Goal: Task Accomplishment & Management: Manage account settings

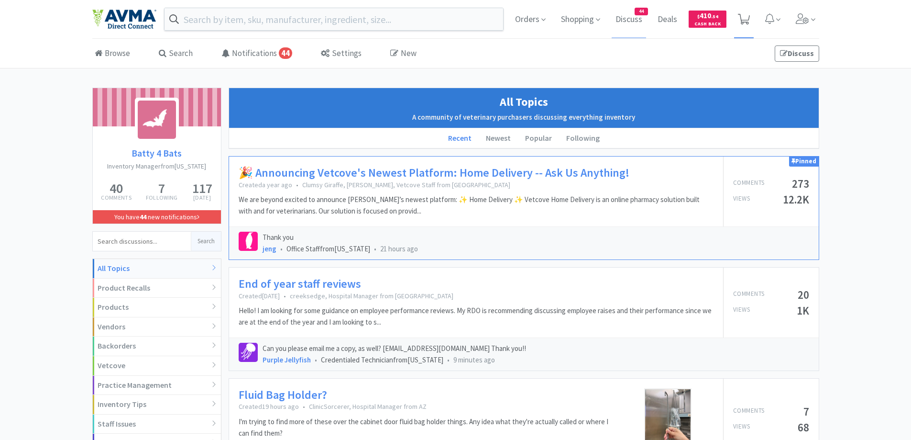
click at [744, 12] on span at bounding box center [744, 18] width 12 height 13
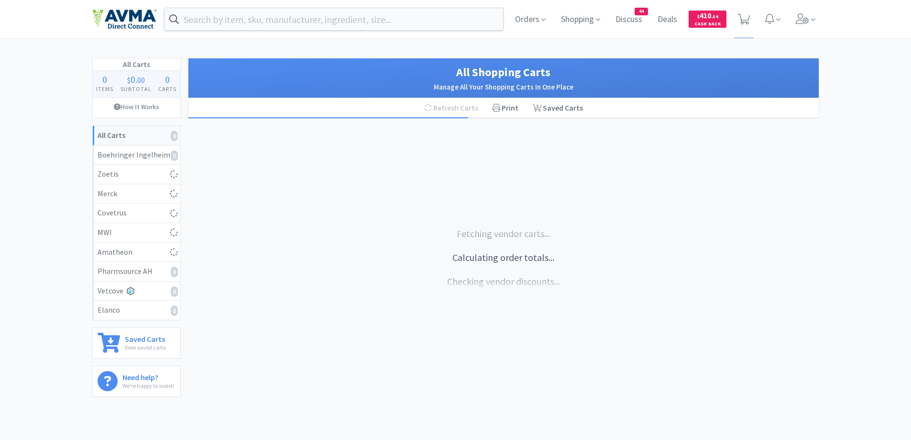
select select "1"
select select "10"
select select "2"
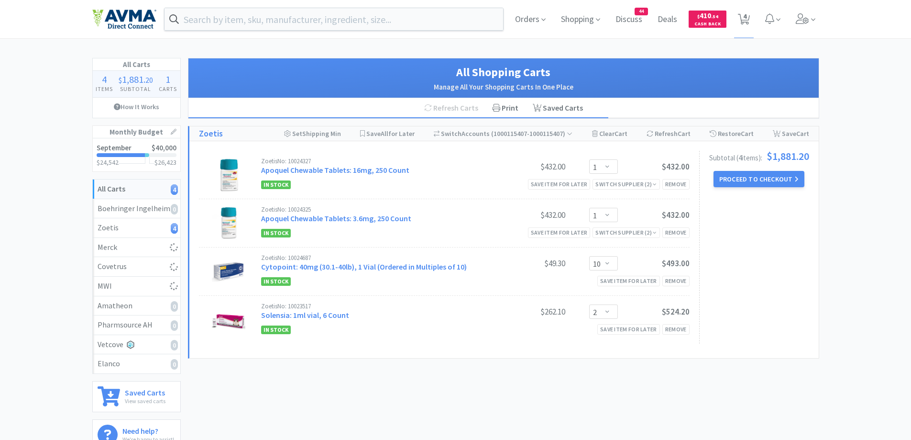
select select "1"
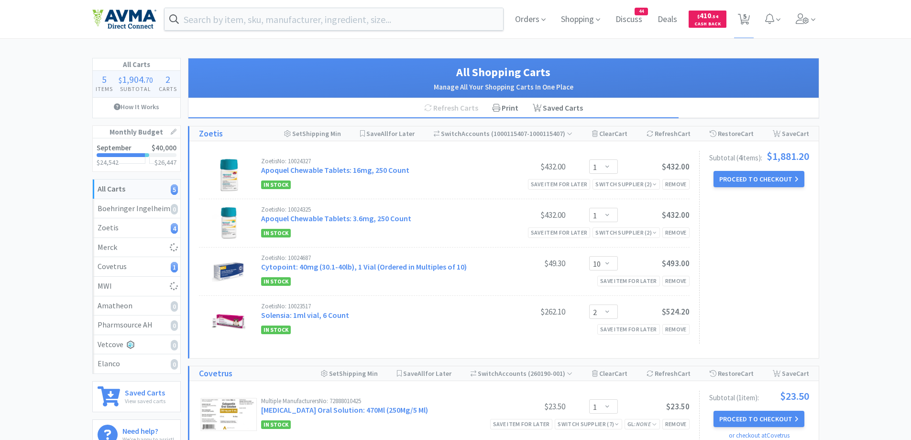
scroll to position [96, 0]
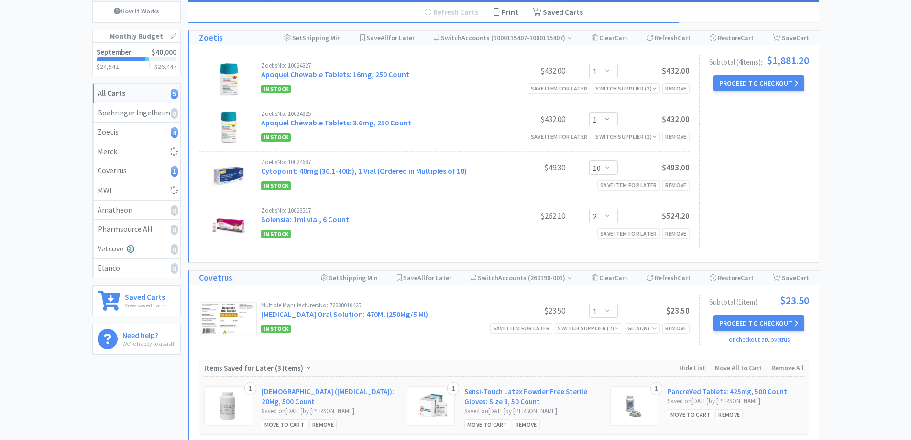
select select "3"
select select "1"
select select "25"
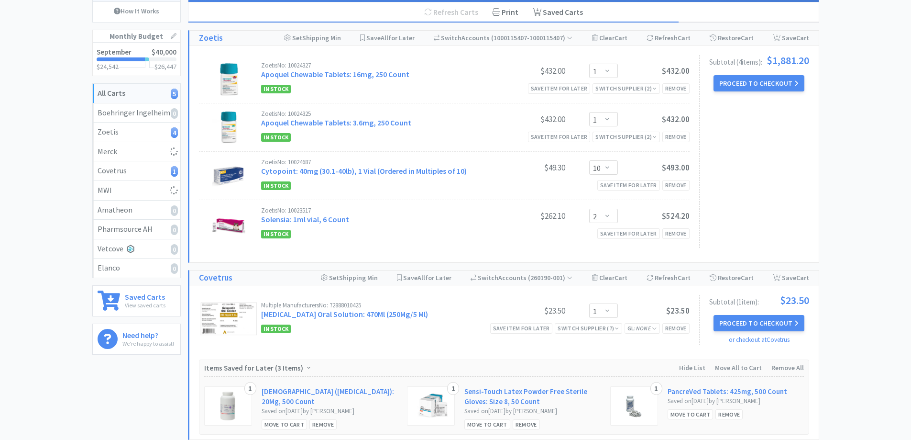
select select "1"
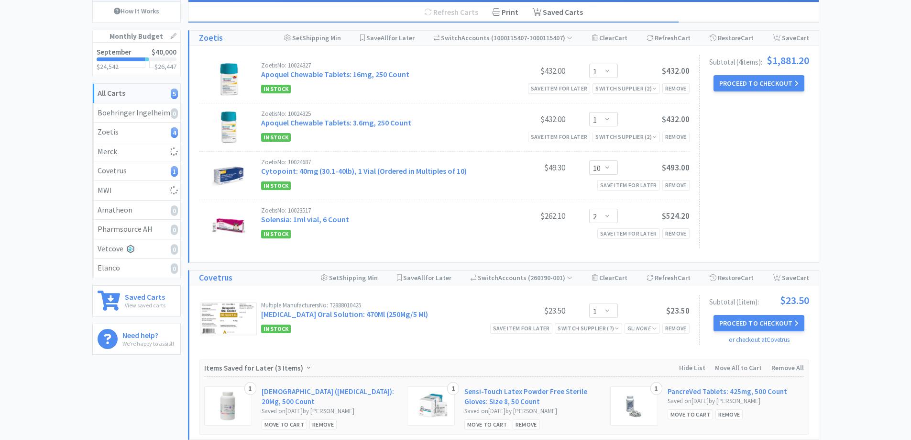
select select "1"
select select "20"
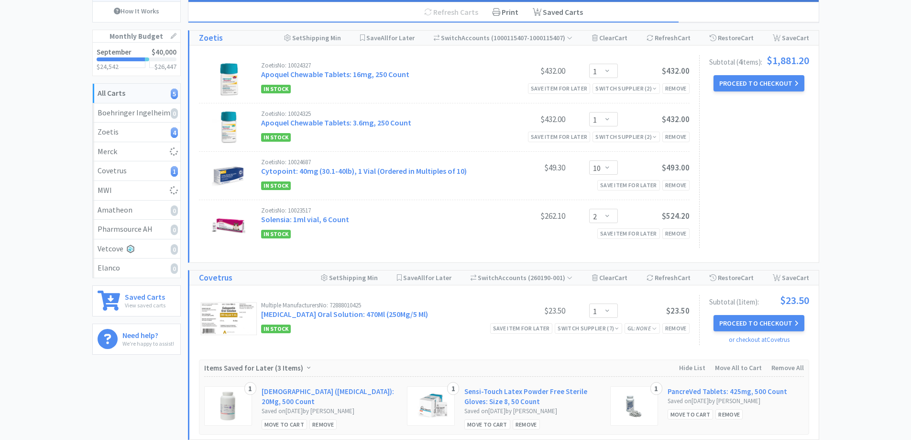
select select "1"
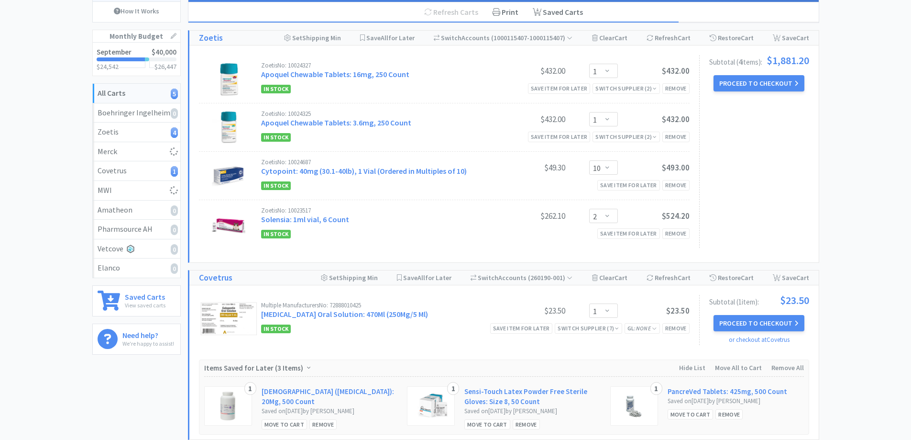
select select "1"
select select "10"
select select "1"
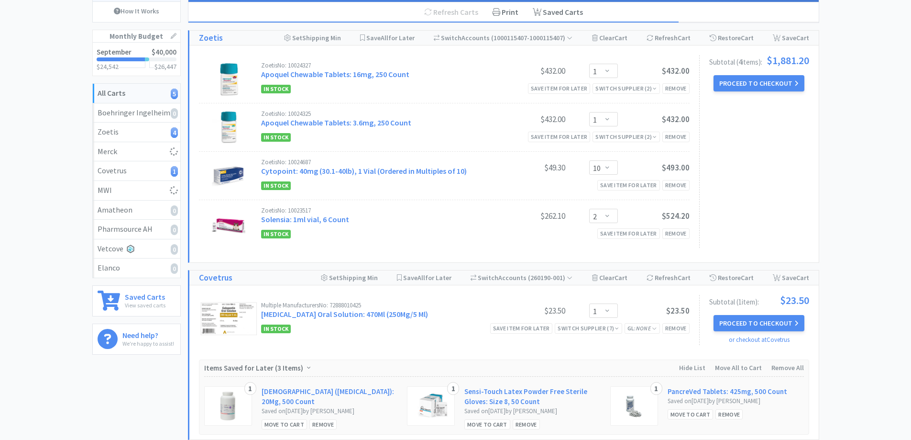
select select "1"
select select "5"
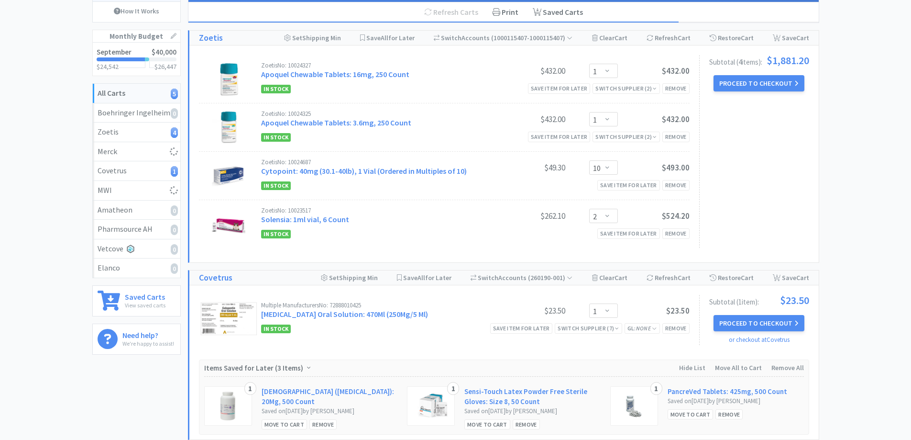
select select "1"
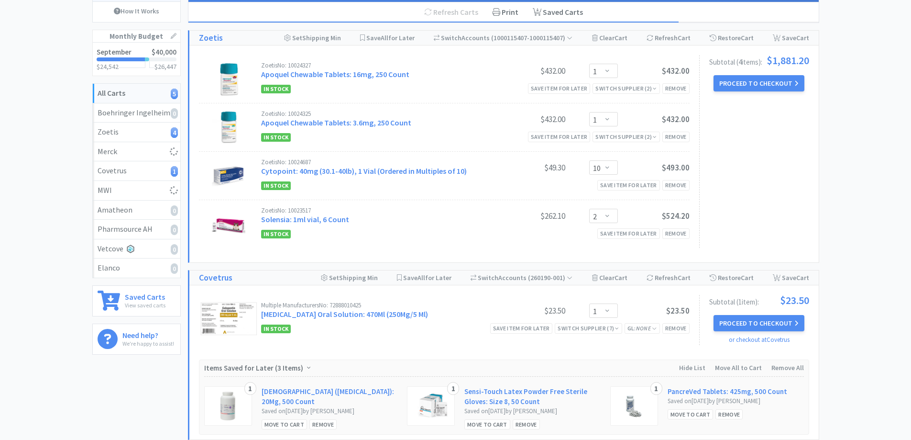
select select "1"
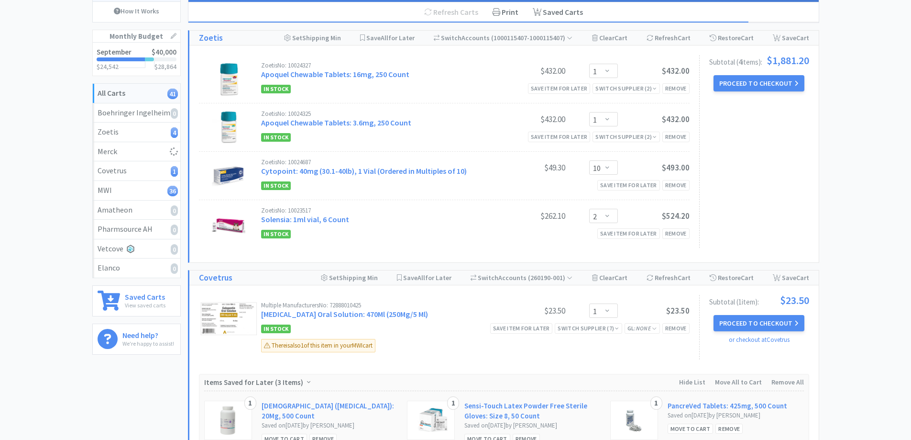
select select "2"
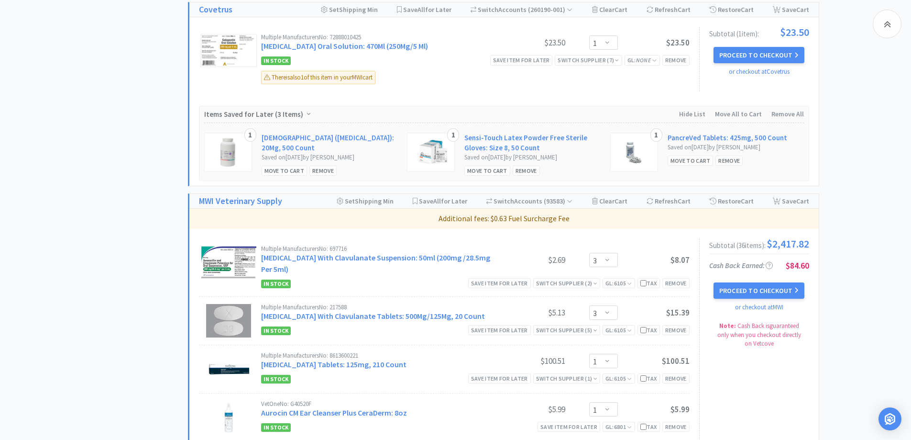
scroll to position [478, 0]
